Goal: Check status: Check status

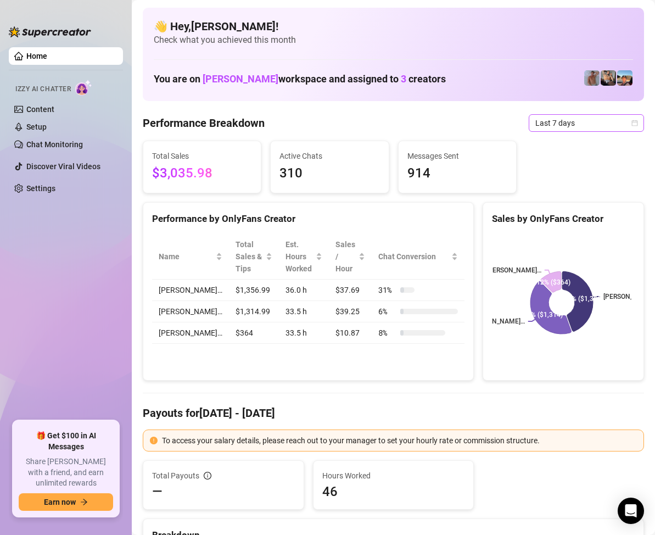
click at [631, 123] on icon "calendar" at bounding box center [634, 123] width 7 height 7
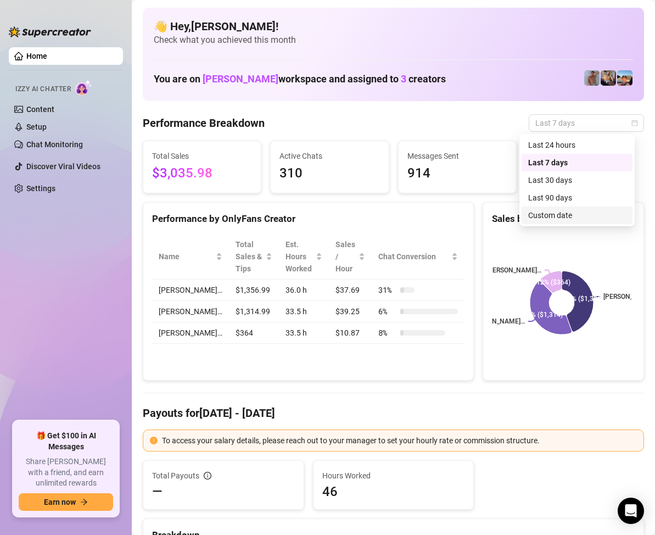
click at [576, 219] on div "Custom date" at bounding box center [577, 215] width 98 height 12
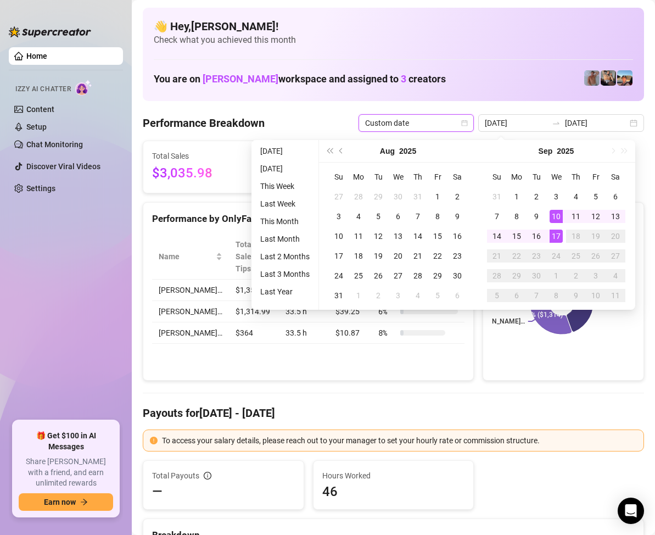
type input "2025-09-17"
click at [557, 235] on div "17" at bounding box center [555, 235] width 13 height 13
type input "2025-09-17"
click at [552, 237] on div "17" at bounding box center [555, 235] width 13 height 13
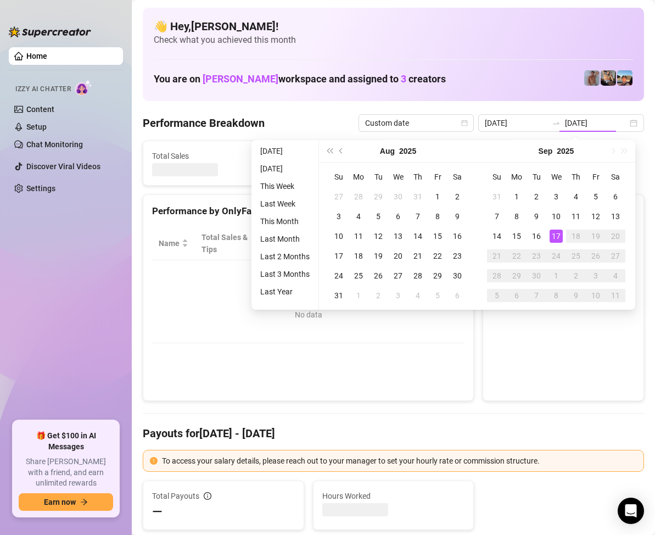
type input "2025-09-17"
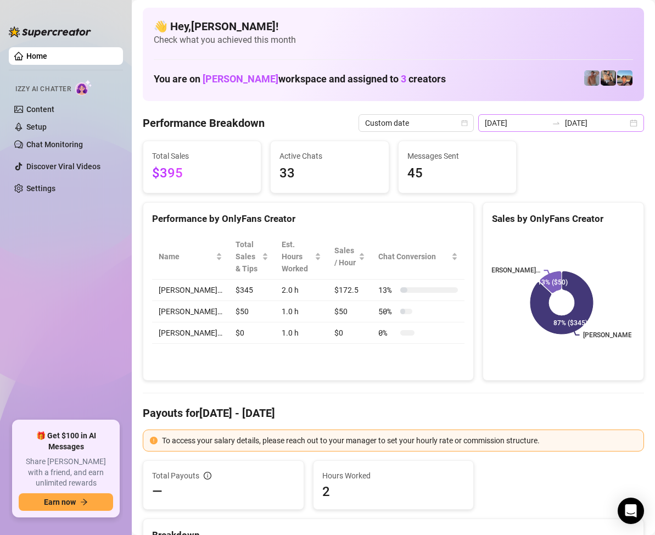
click at [627, 119] on div "2025-09-17 2025-09-17" at bounding box center [561, 123] width 166 height 18
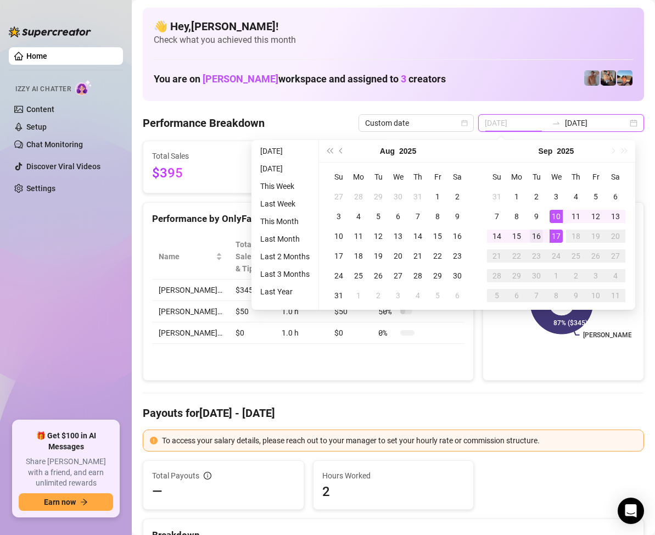
type input "2025-09-16"
click at [539, 232] on div "16" at bounding box center [536, 235] width 13 height 13
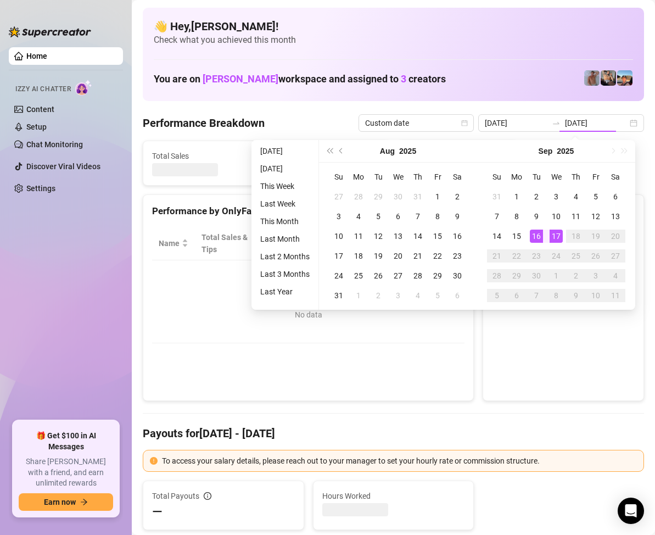
type input "2025-09-16"
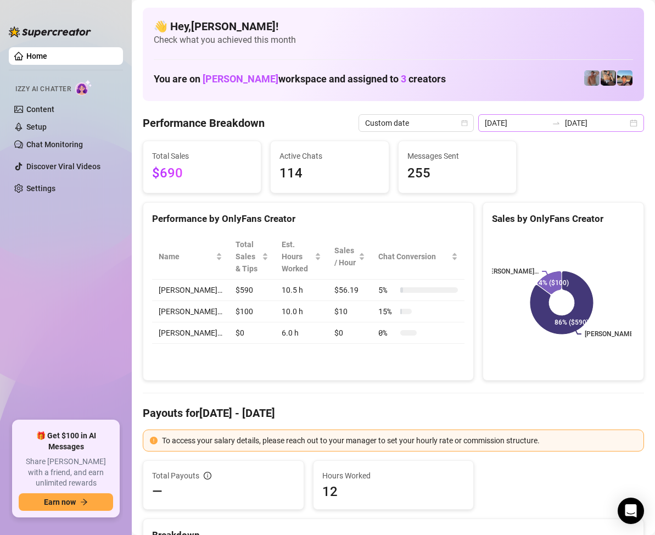
click at [623, 130] on div "2025-09-16 2025-09-16" at bounding box center [561, 123] width 166 height 18
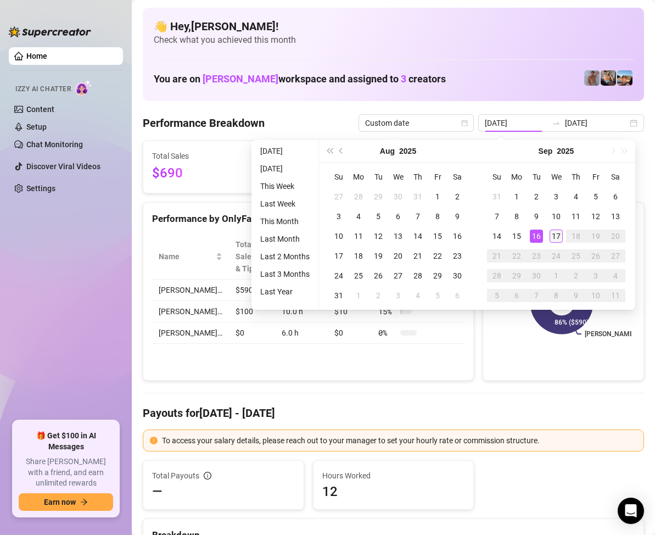
click at [557, 236] on div "17" at bounding box center [555, 235] width 13 height 13
type input "2025-09-17"
click at [557, 232] on div "17" at bounding box center [555, 235] width 13 height 13
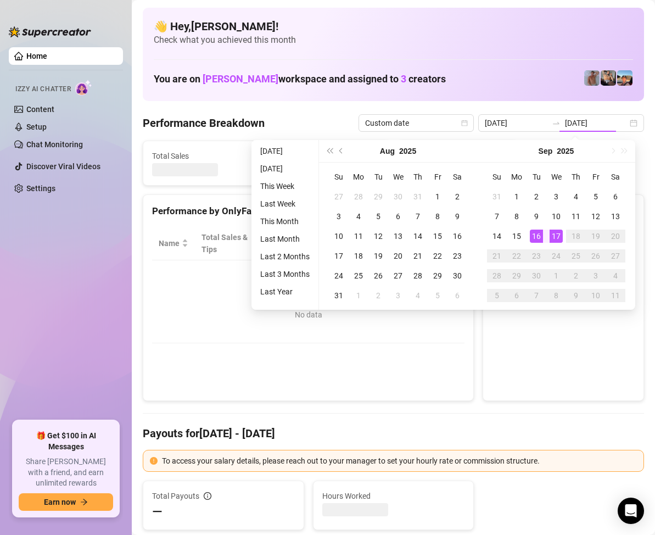
type input "2025-09-17"
type input "2025-09-16"
type input "2025-09-17"
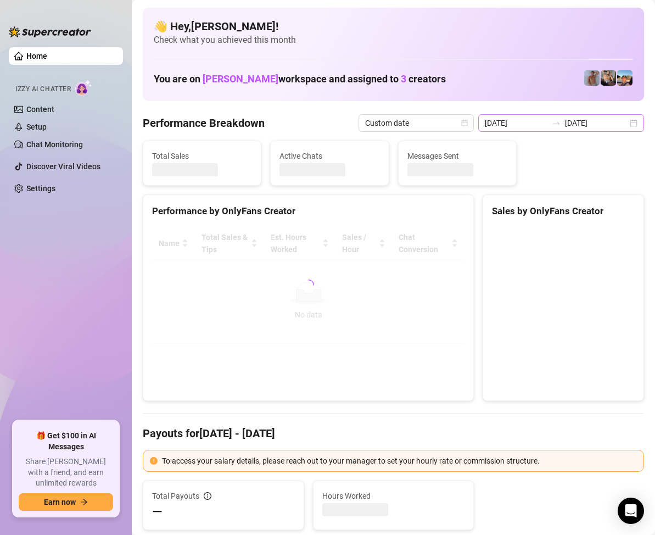
click at [621, 123] on div "2025-09-16 2025-09-17" at bounding box center [561, 123] width 166 height 18
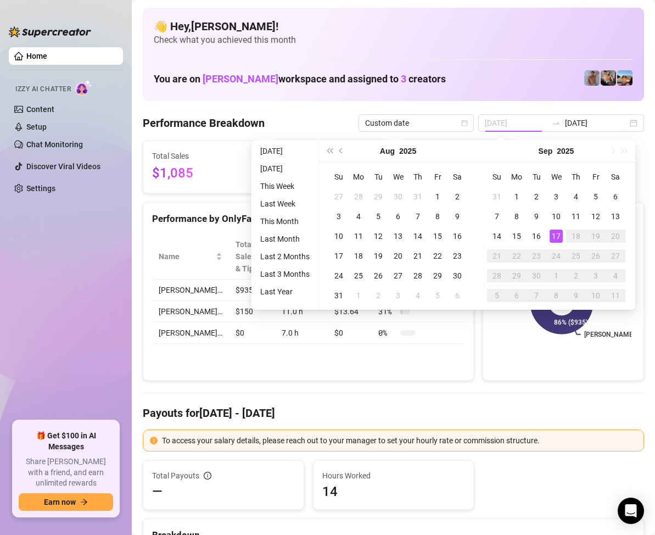
click at [556, 237] on div "17" at bounding box center [555, 235] width 13 height 13
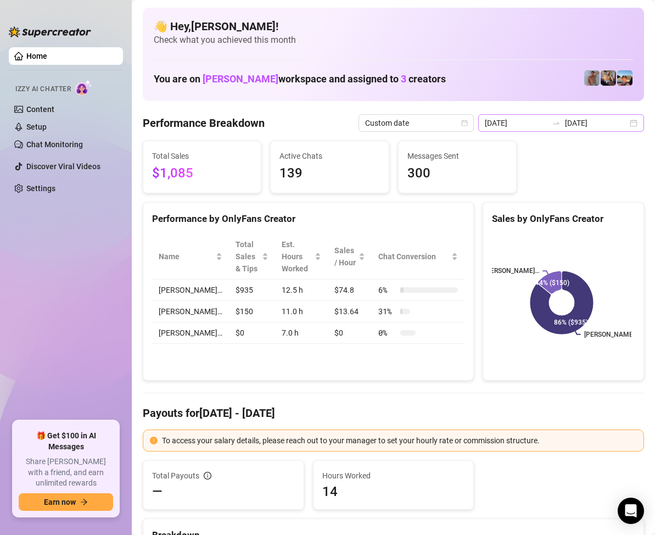
click at [624, 121] on div "2025-09-16 2025-09-17" at bounding box center [561, 123] width 166 height 18
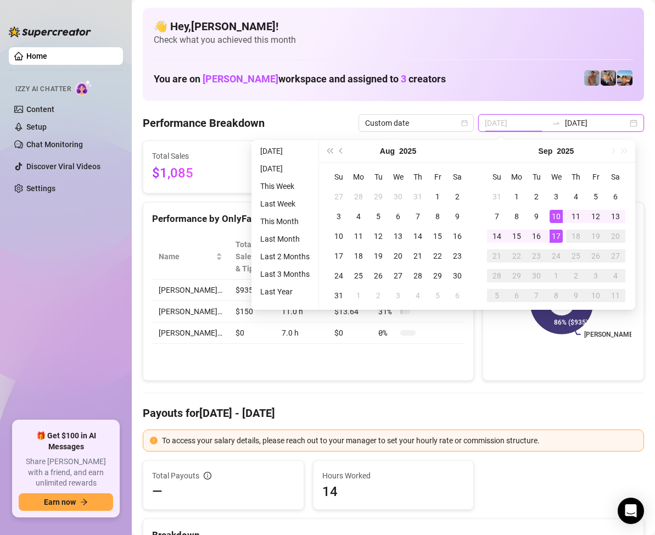
type input "2025-09-17"
click at [559, 238] on div "17" at bounding box center [555, 235] width 13 height 13
click at [558, 237] on div "17" at bounding box center [555, 235] width 13 height 13
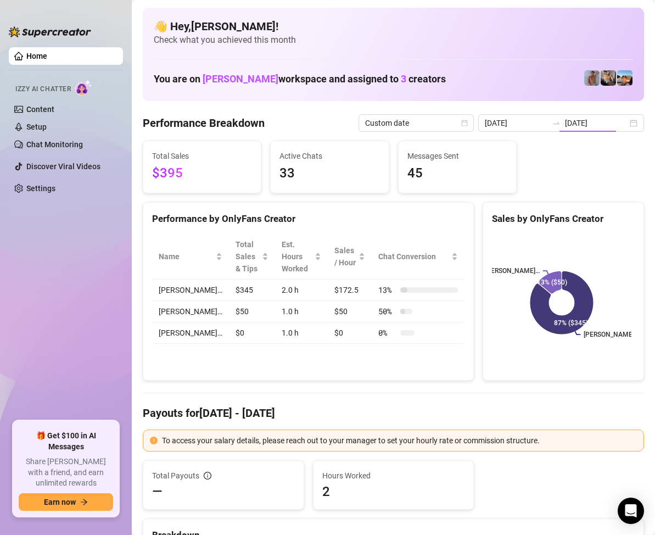
type input "2025-09-17"
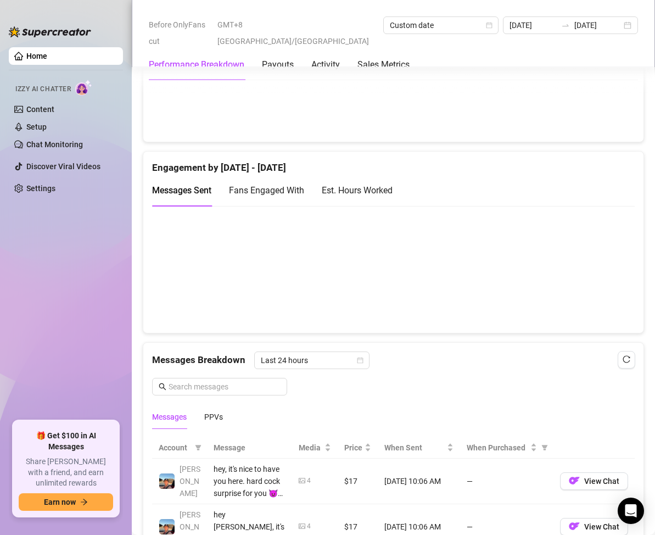
scroll to position [659, 0]
